Goal: Go to known website: Access a specific website the user already knows

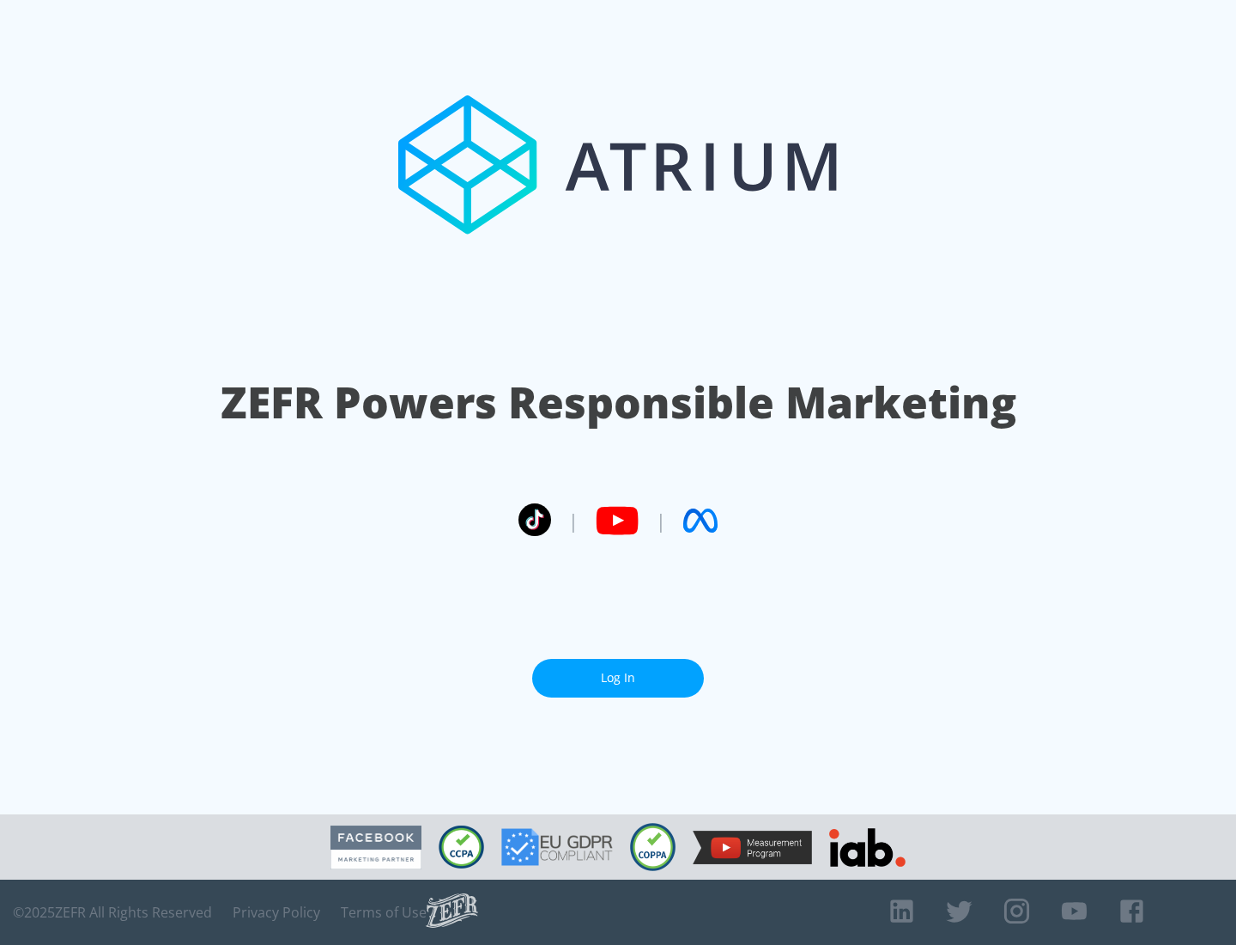
click at [618, 677] on link "Log In" at bounding box center [618, 678] width 172 height 39
